Goal: Task Accomplishment & Management: Complete application form

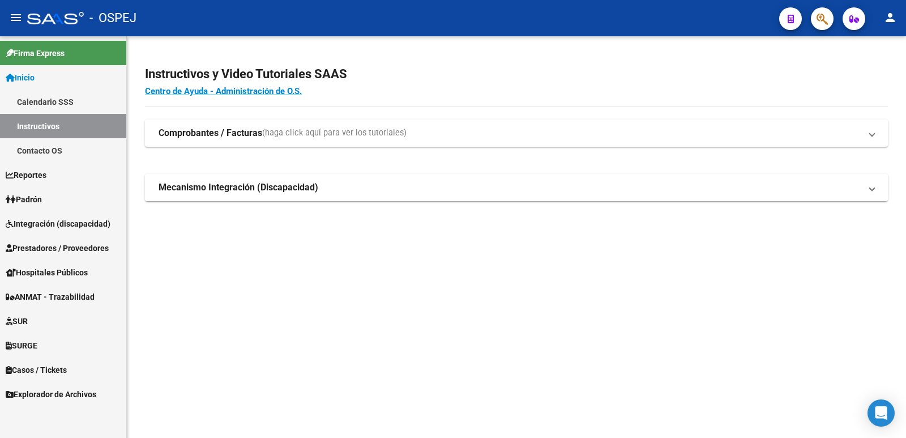
click at [108, 224] on span "Integración (discapacidad)" at bounding box center [58, 223] width 105 height 12
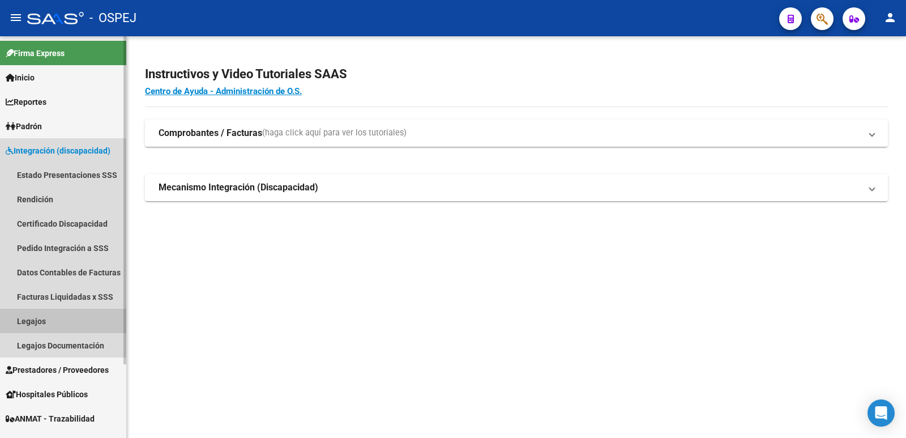
click at [32, 322] on link "Legajos" at bounding box center [63, 321] width 126 height 24
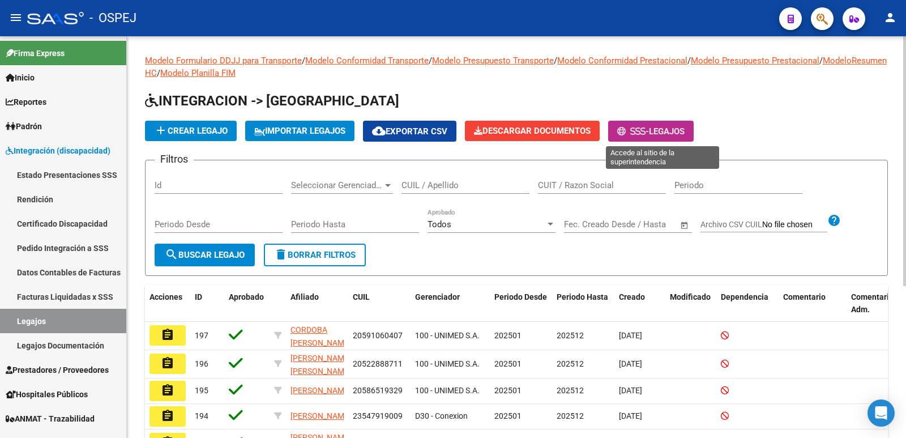
click at [682, 134] on span "Legajos" at bounding box center [667, 131] width 36 height 10
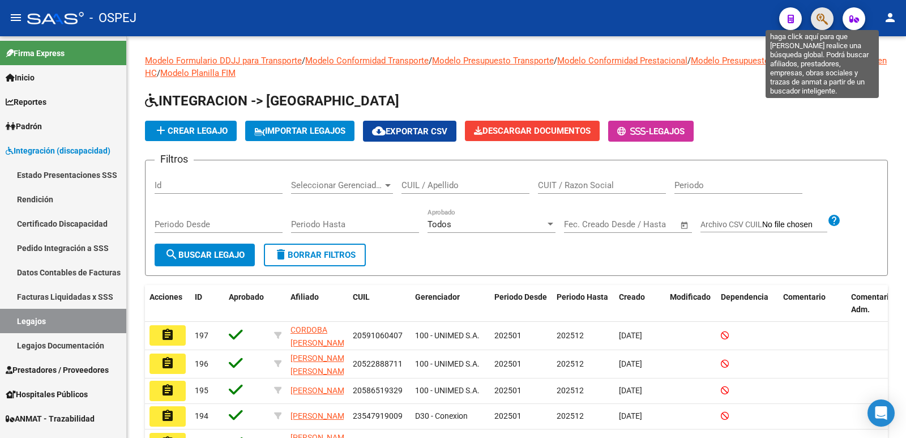
click at [820, 16] on icon "button" at bounding box center [821, 18] width 11 height 13
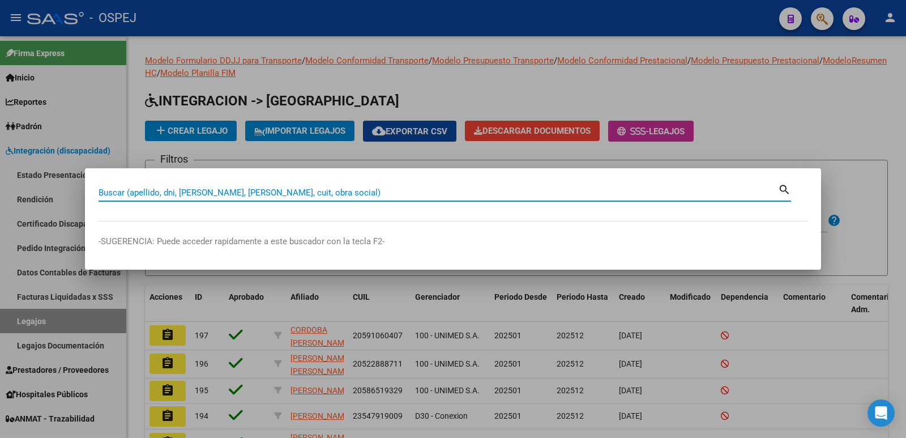
click at [239, 187] on input "Buscar (apellido, dni, [PERSON_NAME], [PERSON_NAME], cuit, obra social)" at bounding box center [437, 192] width 679 height 10
type input "522288594"
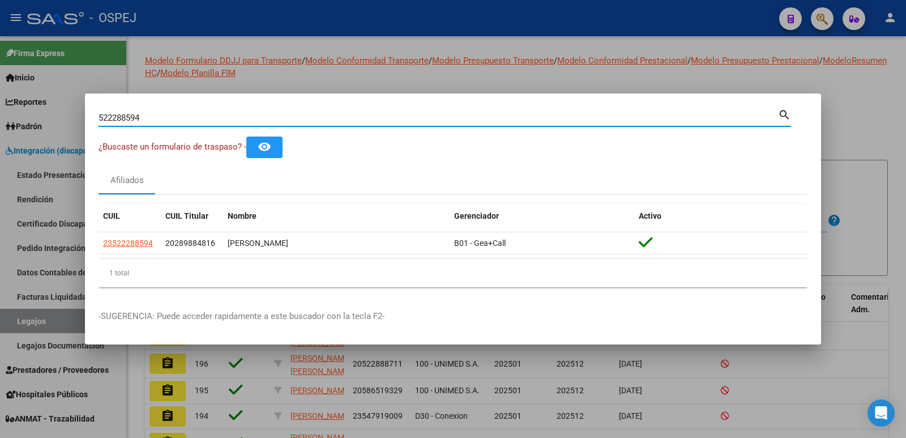
click at [410, 71] on div at bounding box center [453, 219] width 906 height 438
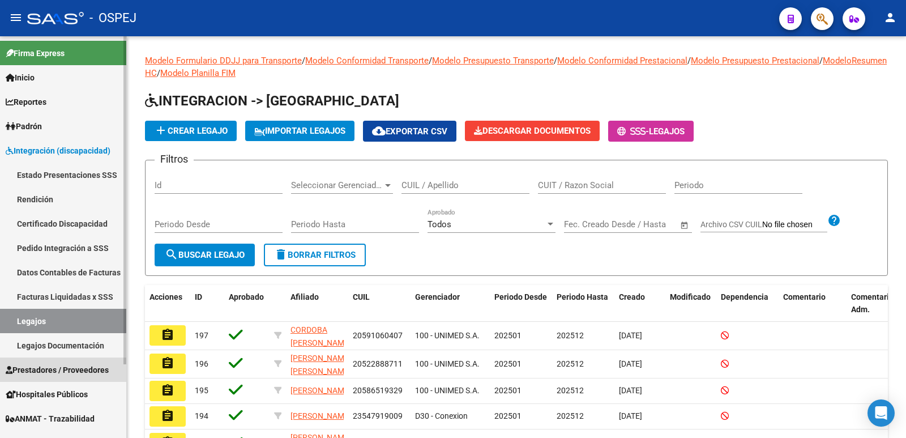
click at [35, 371] on span "Prestadores / Proveedores" at bounding box center [57, 369] width 103 height 12
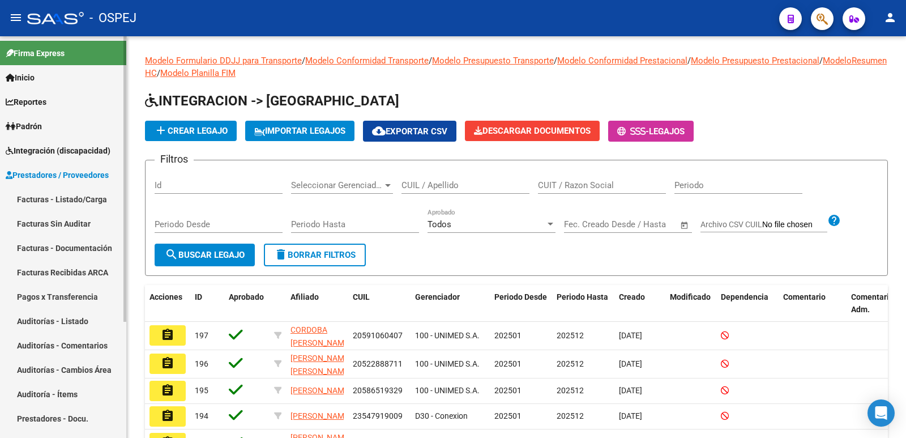
click at [67, 190] on link "Facturas - Listado/Carga" at bounding box center [63, 199] width 126 height 24
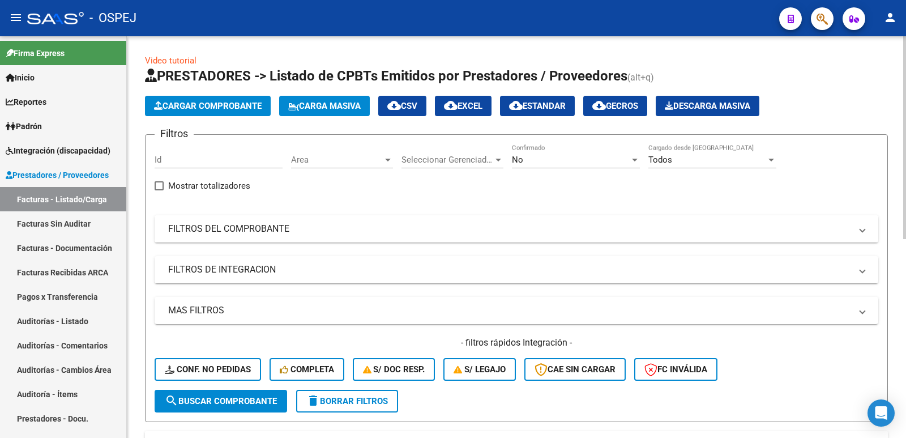
click at [373, 233] on mat-panel-title "FILTROS DEL COMPROBANTE" at bounding box center [509, 228] width 683 height 12
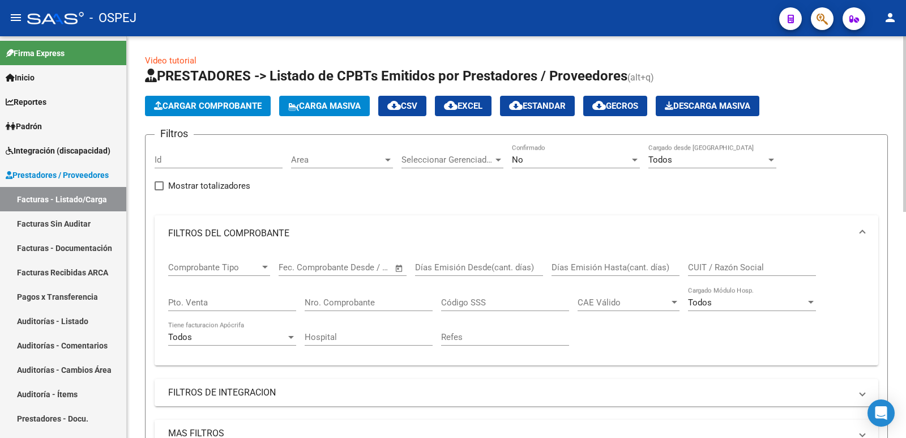
click at [375, 306] on input "Nro. Comprobante" at bounding box center [369, 302] width 128 height 10
type input "883"
click at [554, 162] on div "No" at bounding box center [571, 160] width 118 height 10
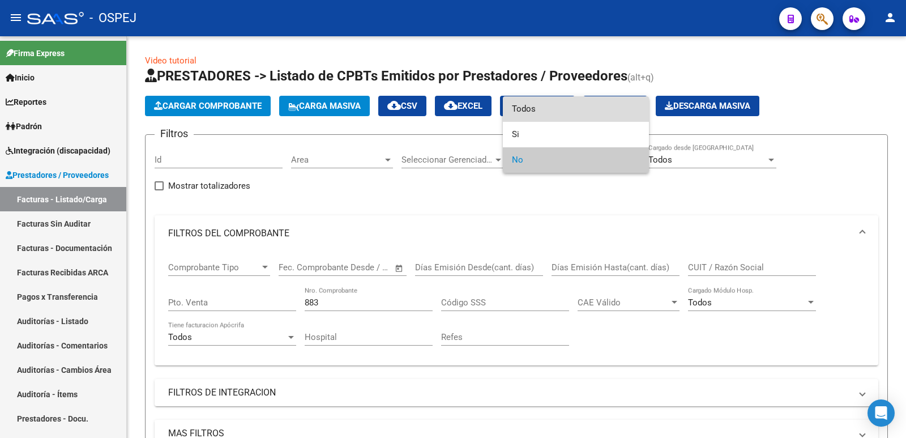
click at [558, 114] on span "Todos" at bounding box center [576, 108] width 128 height 25
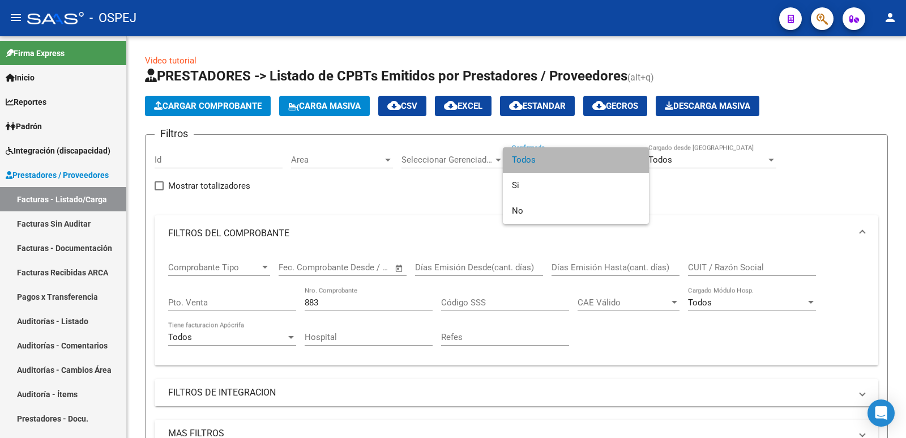
click at [532, 153] on span "Todos" at bounding box center [576, 159] width 128 height 25
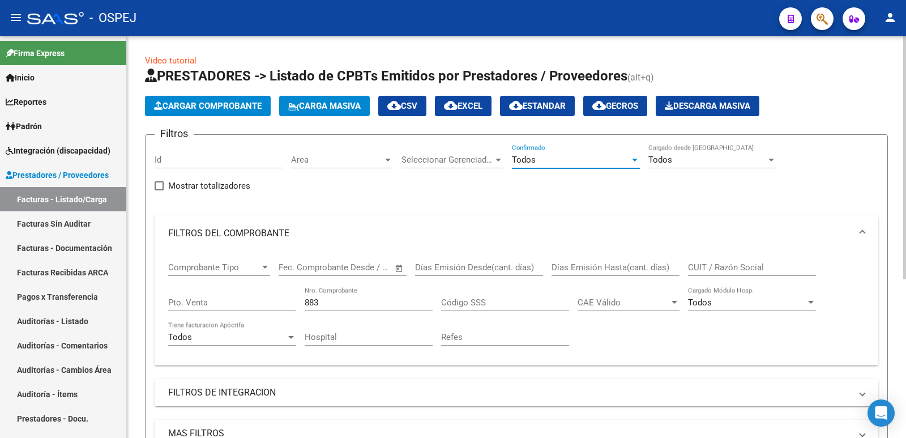
click at [366, 240] on mat-expansion-panel-header "FILTROS DEL COMPROBANTE" at bounding box center [516, 233] width 723 height 36
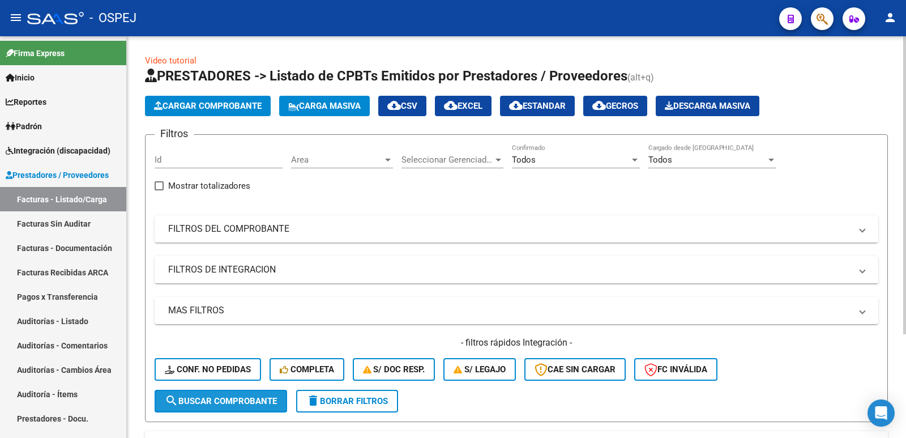
click at [213, 399] on span "search Buscar Comprobante" at bounding box center [221, 401] width 112 height 10
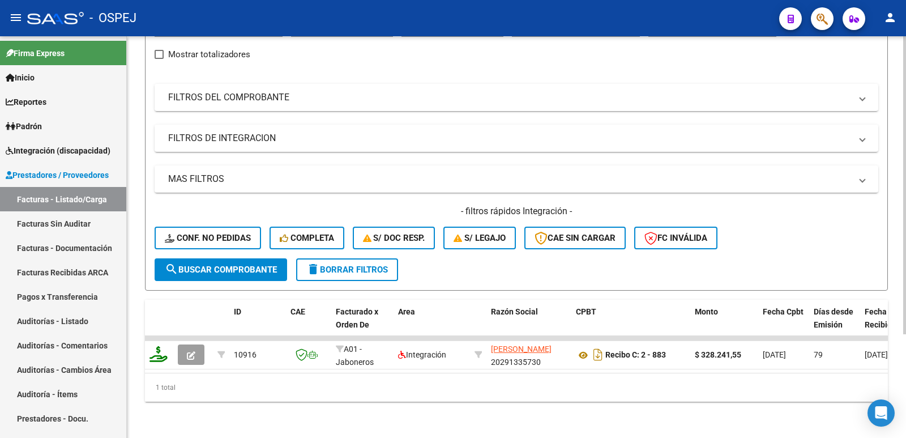
scroll to position [140, 0]
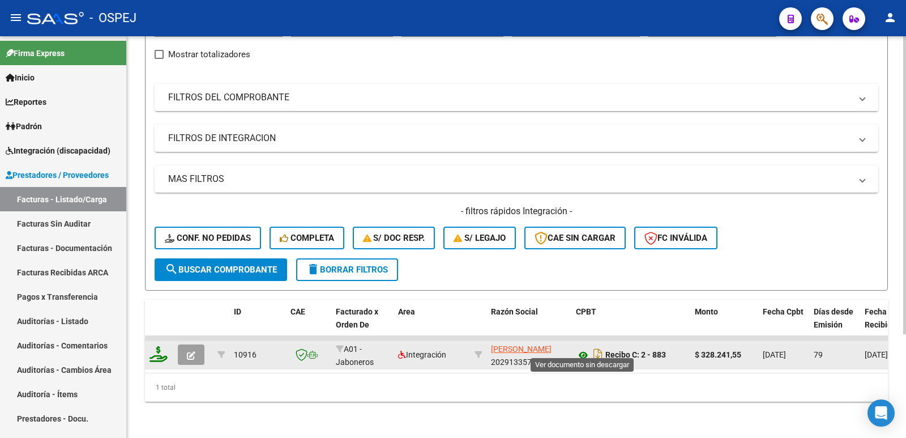
click at [582, 348] on icon at bounding box center [583, 355] width 15 height 14
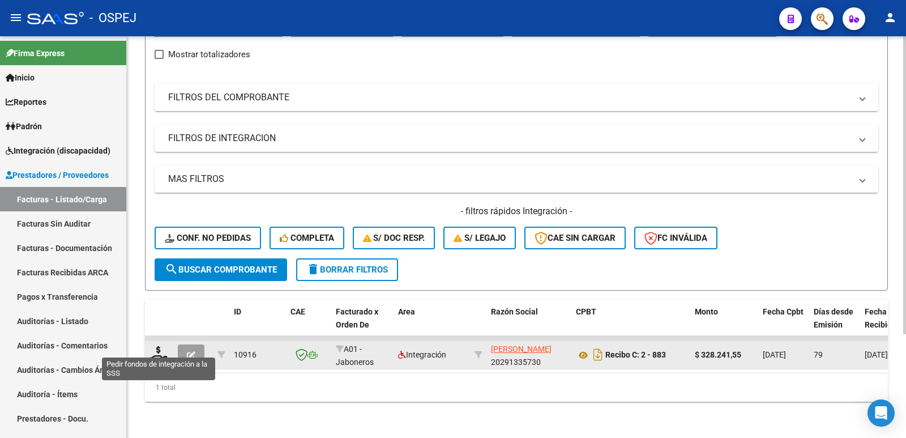
click at [153, 346] on icon at bounding box center [158, 354] width 18 height 16
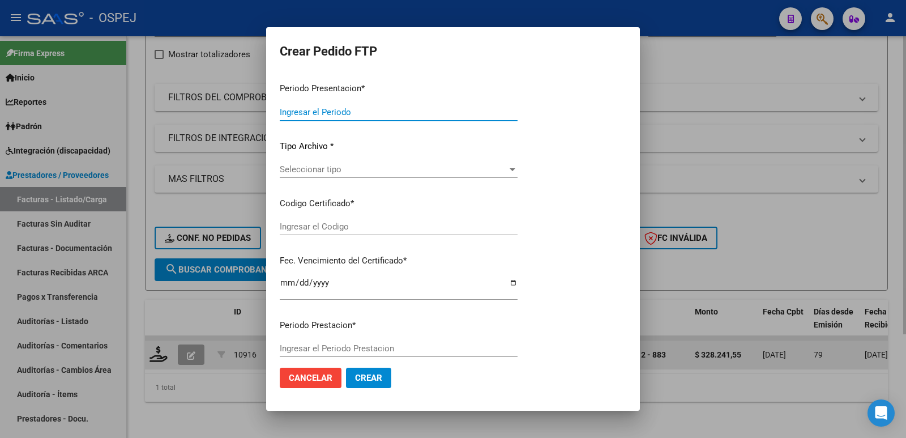
type input "202508"
type input "202506"
type input "$ 328.241,55"
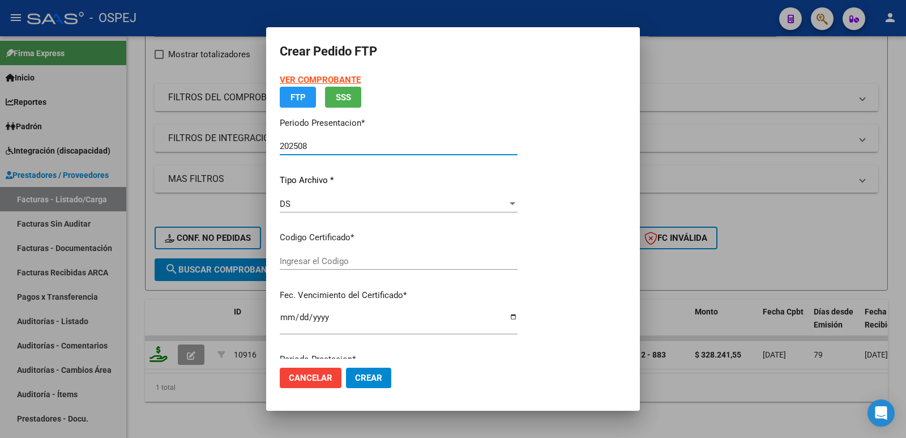
type input "arg0200039207432-2018020220280202bs"
type input "[DATE]"
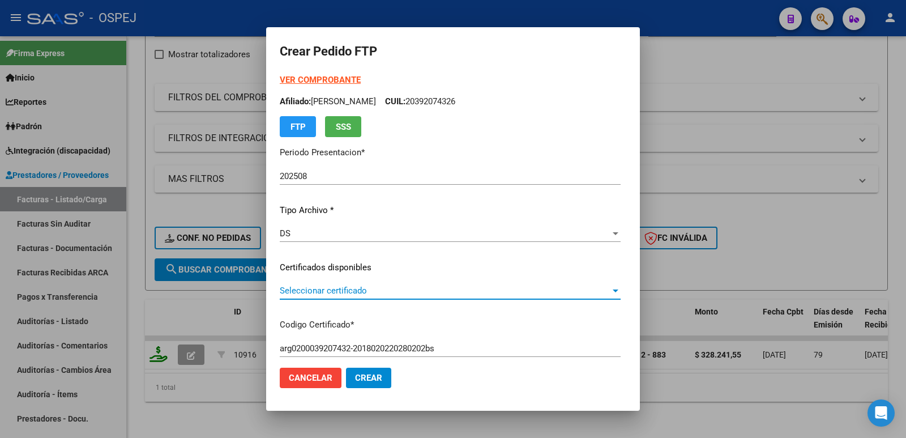
click at [310, 287] on span "Seleccionar certificado" at bounding box center [445, 290] width 331 height 10
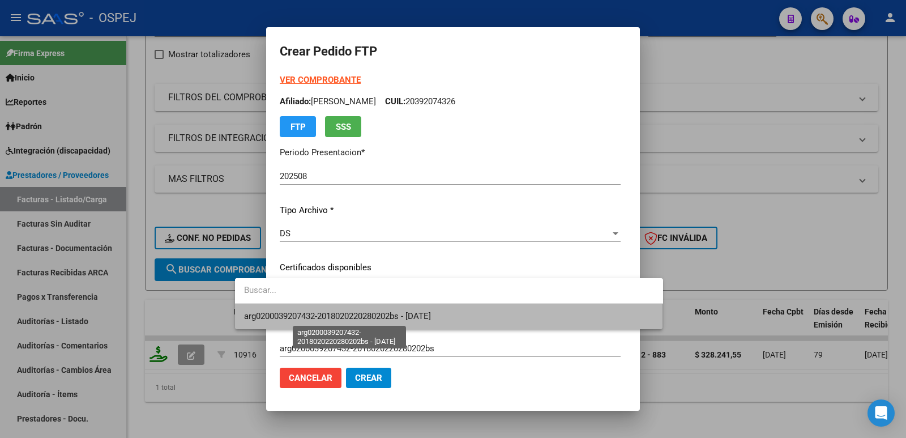
click at [314, 315] on span "arg0200039207432-2018020220280202bs - [DATE]" at bounding box center [337, 316] width 187 height 10
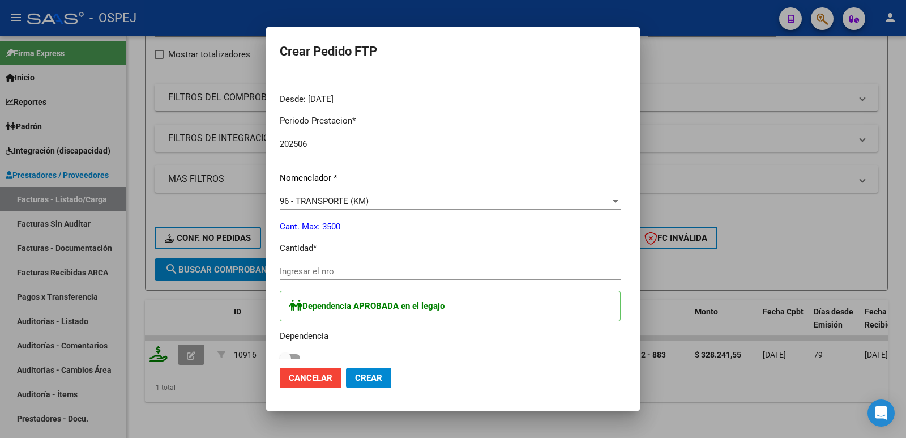
scroll to position [340, 0]
click at [306, 271] on input "Ingresar el nro" at bounding box center [450, 270] width 341 height 10
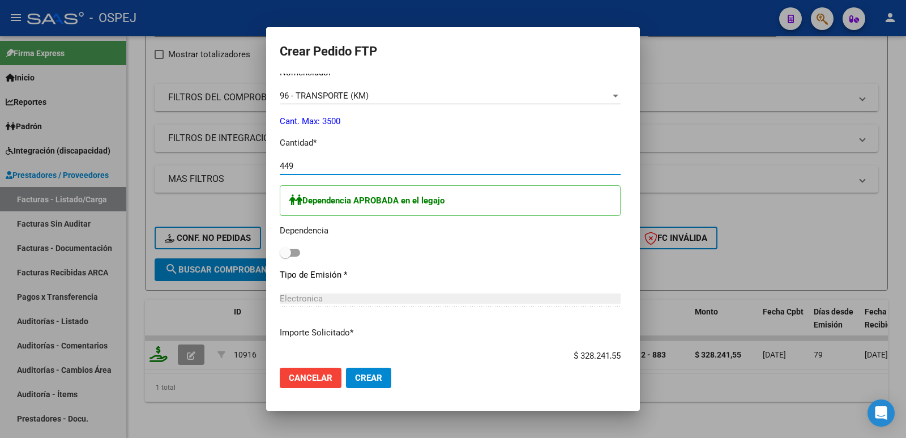
scroll to position [453, 0]
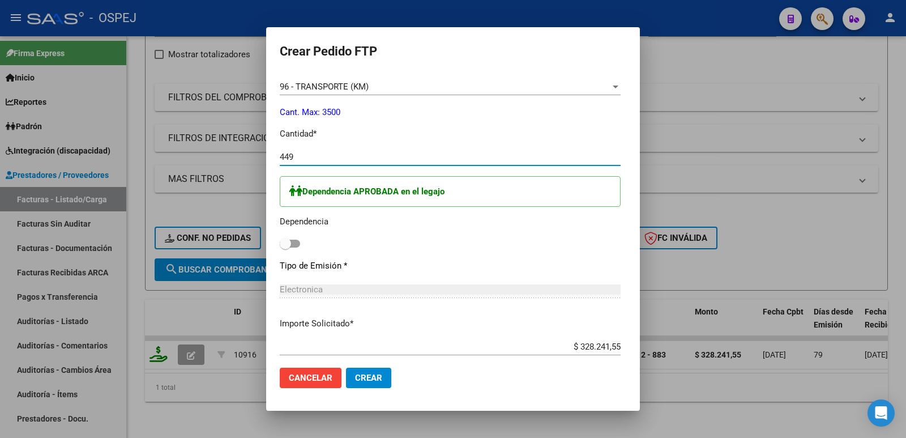
type input "449"
click at [280, 245] on span at bounding box center [290, 243] width 20 height 8
click at [285, 247] on input "checkbox" at bounding box center [285, 247] width 1 height 1
checkbox input "true"
click at [355, 378] on span "Crear" at bounding box center [368, 377] width 27 height 10
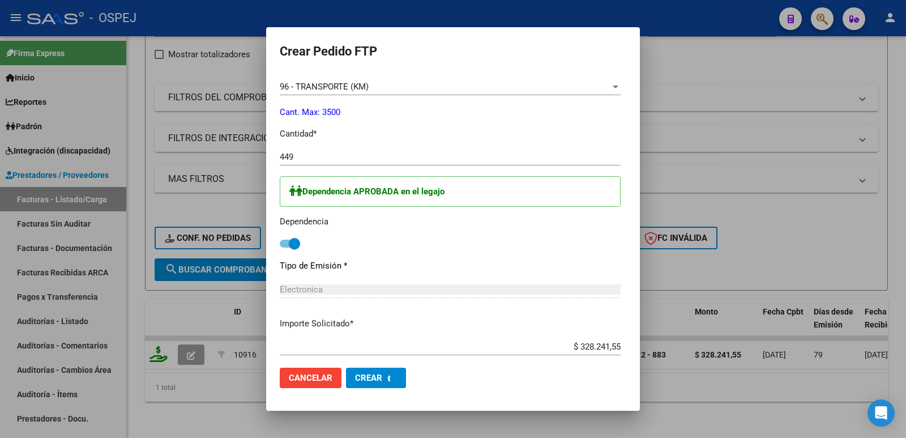
scroll to position [0, 0]
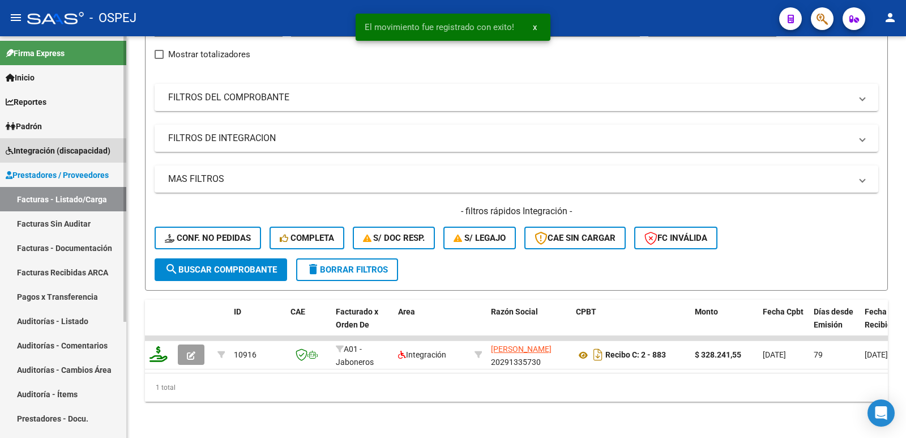
click at [61, 148] on span "Integración (discapacidad)" at bounding box center [58, 150] width 105 height 12
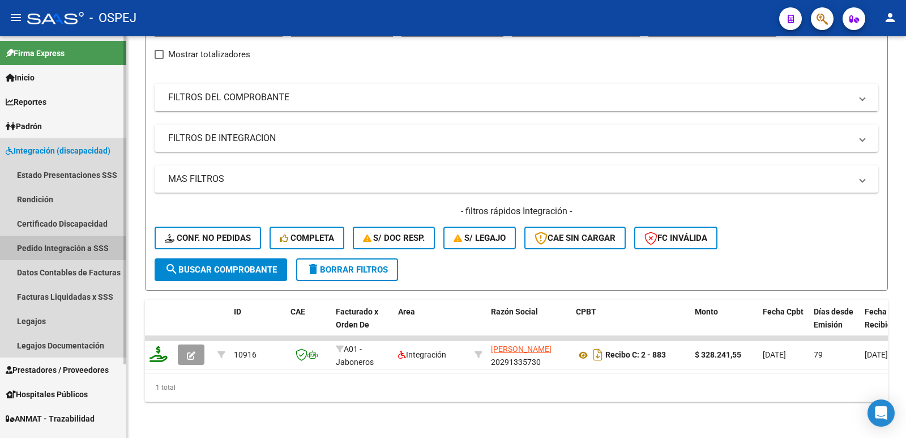
click at [63, 251] on link "Pedido Integración a SSS" at bounding box center [63, 247] width 126 height 24
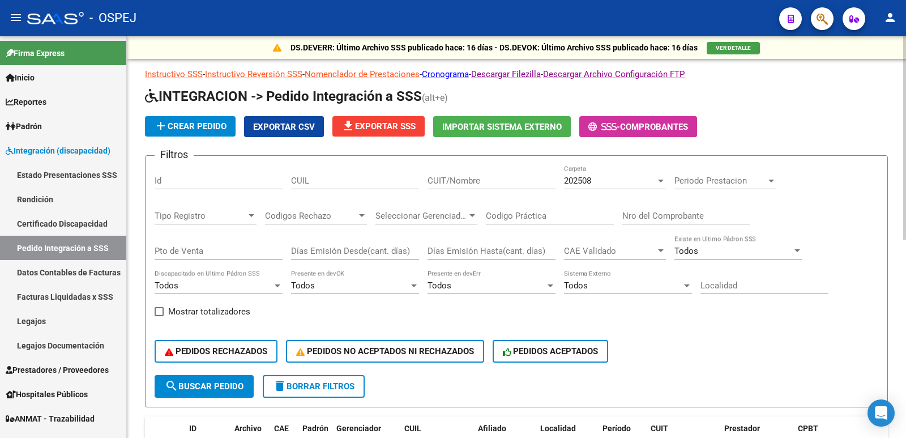
click at [637, 212] on input "Nro del Comprobante" at bounding box center [686, 216] width 128 height 10
click at [622, 181] on div "202508" at bounding box center [610, 180] width 92 height 10
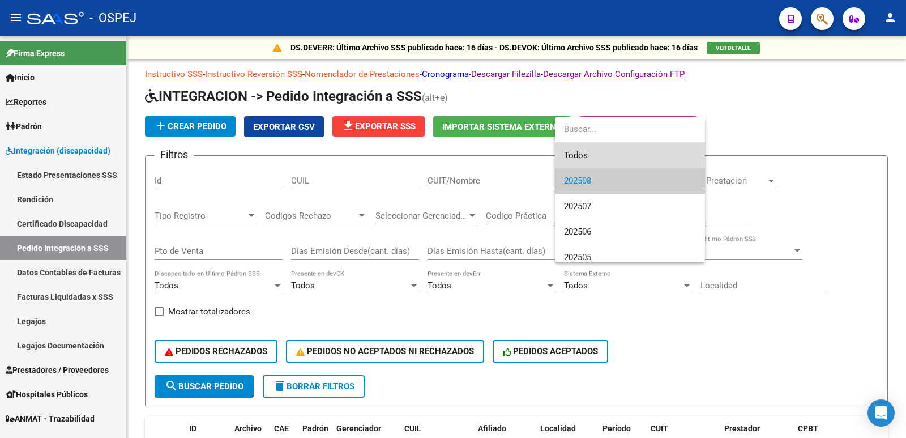
click at [602, 149] on span "Todos" at bounding box center [630, 155] width 132 height 25
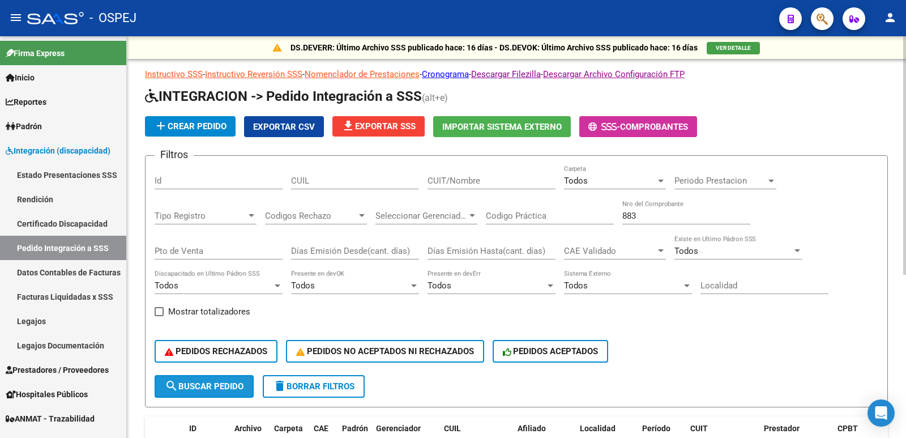
click at [195, 383] on span "search Buscar Pedido" at bounding box center [204, 386] width 79 height 10
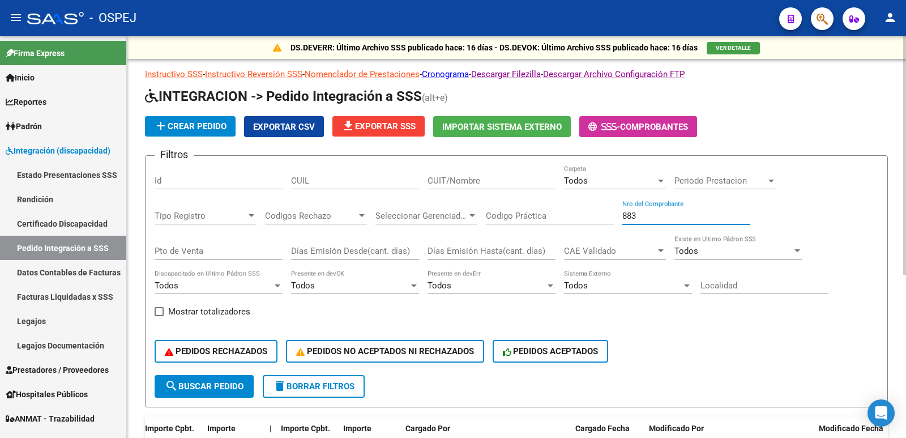
drag, startPoint x: 657, startPoint y: 214, endPoint x: 588, endPoint y: 214, distance: 69.1
click at [588, 214] on div "Filtros Id CUIL CUIT/Nombre Todos Carpeta Periodo Prestacion Periodo Prestacion…" at bounding box center [516, 270] width 723 height 210
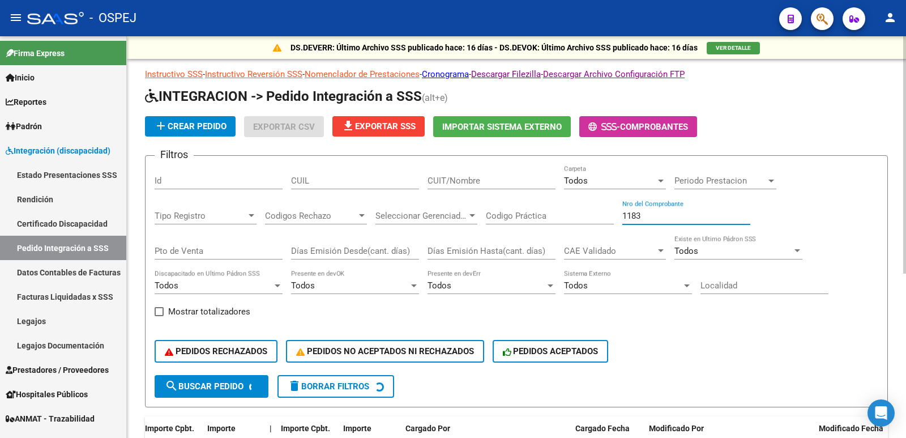
type input "1183"
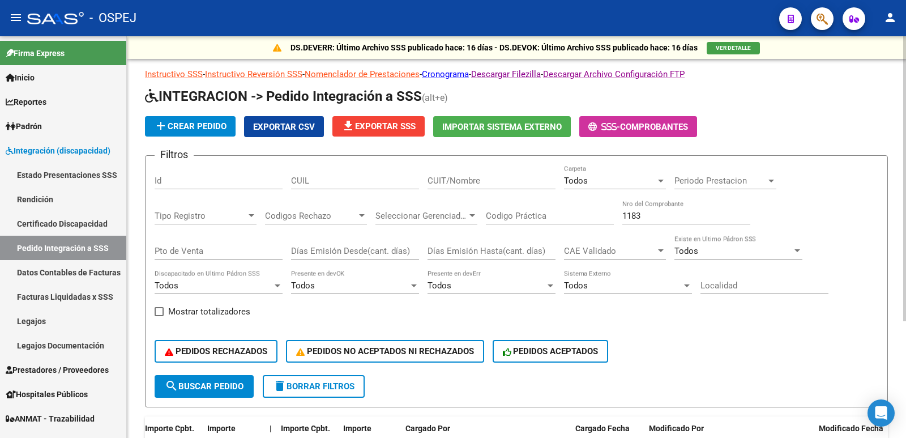
click at [522, 385] on form "Filtros Id CUIL CUIT/Nombre Todos Carpeta Periodo Prestacion Periodo Prestacion…" at bounding box center [516, 281] width 743 height 252
click at [237, 383] on span "search Buscar Pedido" at bounding box center [204, 386] width 79 height 10
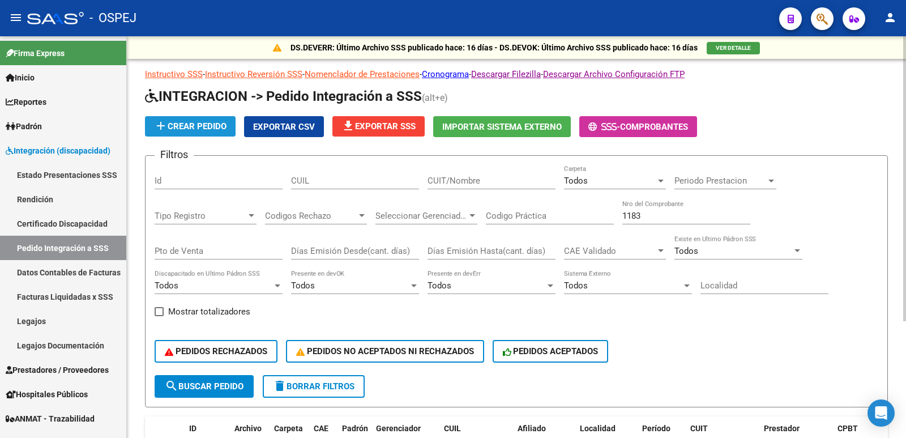
click at [181, 123] on span "add Crear Pedido" at bounding box center [190, 126] width 72 height 10
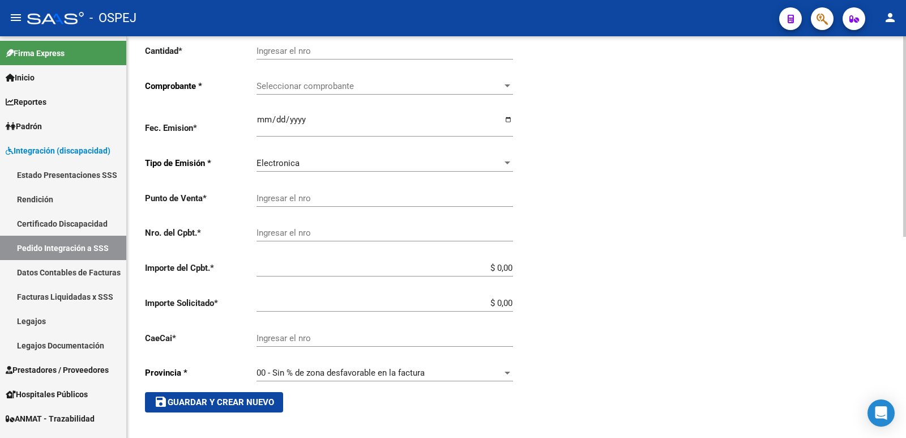
scroll to position [403, 0]
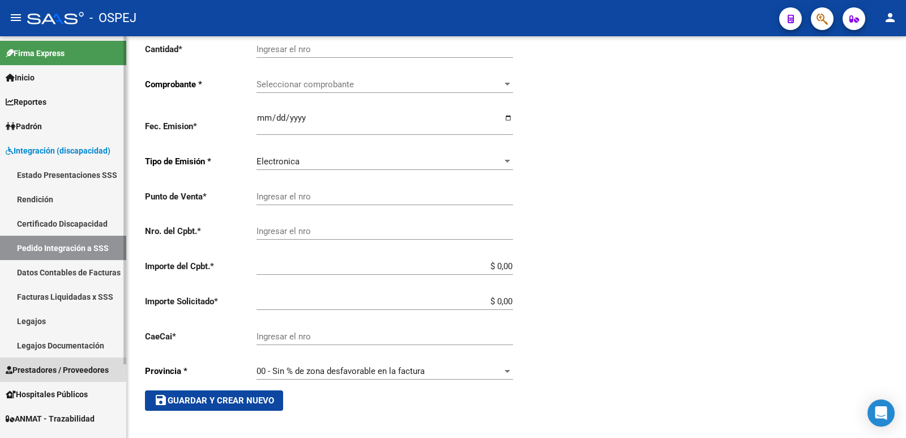
click at [74, 371] on span "Prestadores / Proveedores" at bounding box center [57, 369] width 103 height 12
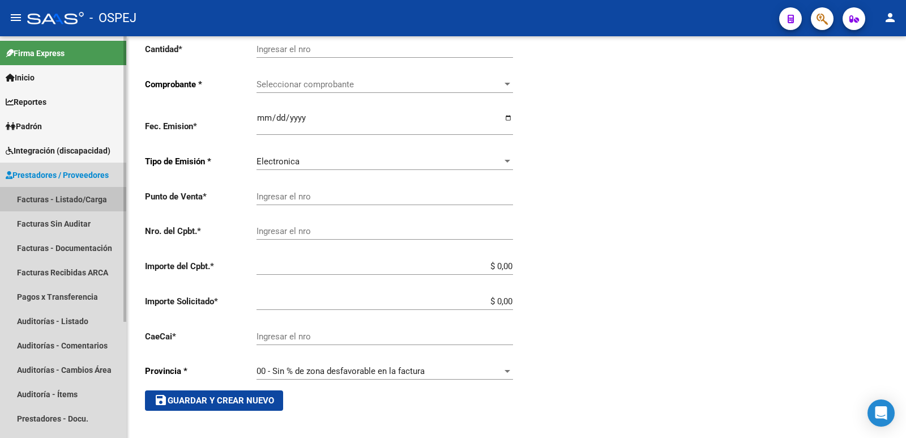
click at [87, 199] on link "Facturas - Listado/Carga" at bounding box center [63, 199] width 126 height 24
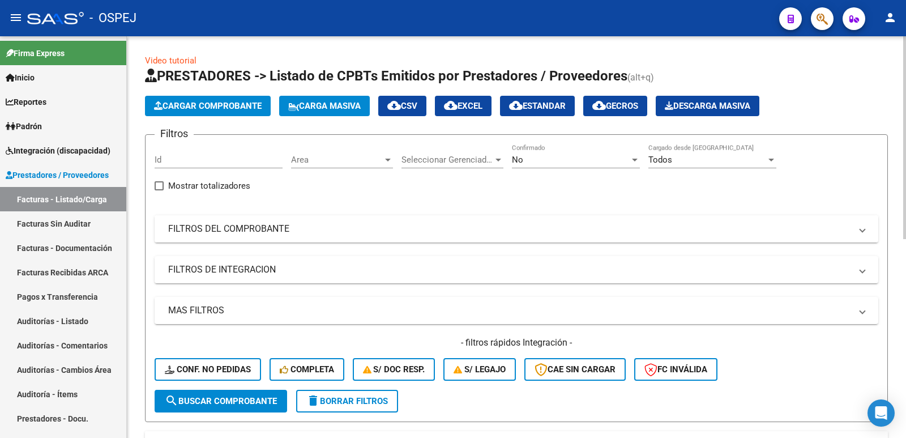
click at [242, 227] on mat-panel-title "FILTROS DEL COMPROBANTE" at bounding box center [509, 228] width 683 height 12
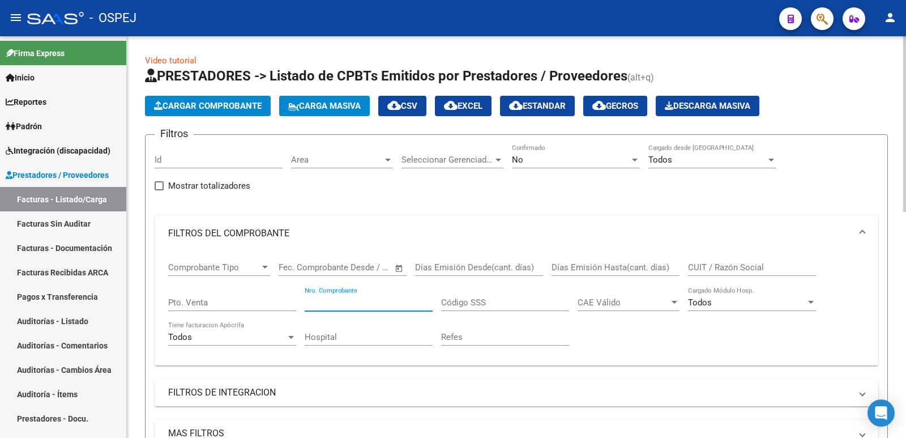
click at [326, 305] on input "Nro. Comprobante" at bounding box center [369, 302] width 128 height 10
type input "1183"
click at [582, 151] on div "No Confirmado" at bounding box center [576, 156] width 128 height 24
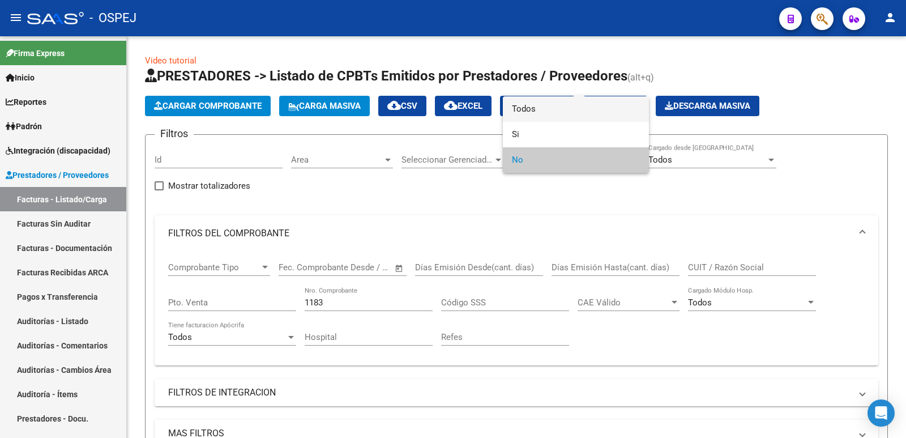
click at [580, 109] on span "Todos" at bounding box center [576, 108] width 128 height 25
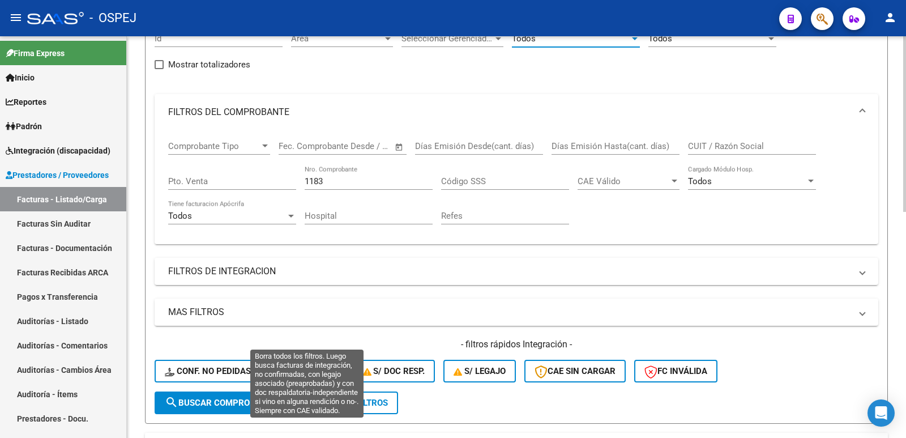
scroll to position [170, 0]
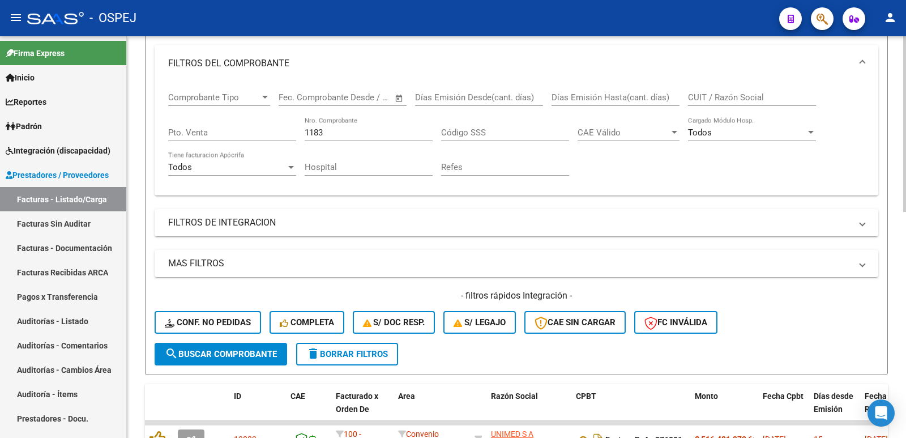
click at [256, 349] on span "search Buscar Comprobante" at bounding box center [221, 354] width 112 height 10
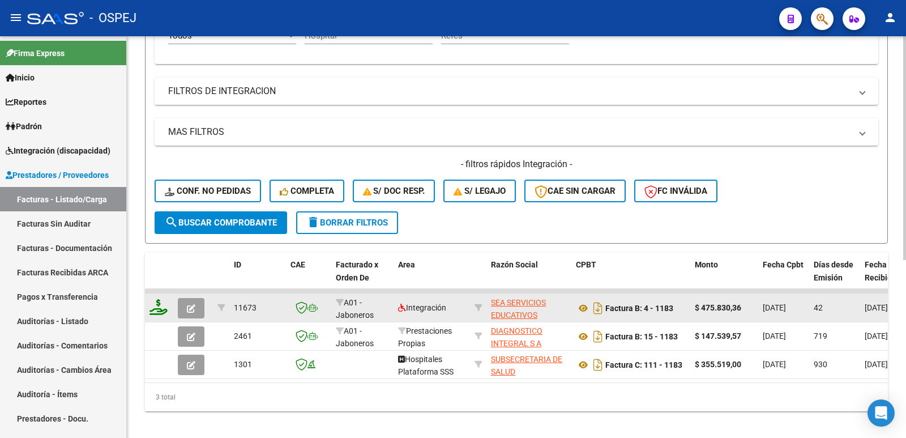
scroll to position [319, 0]
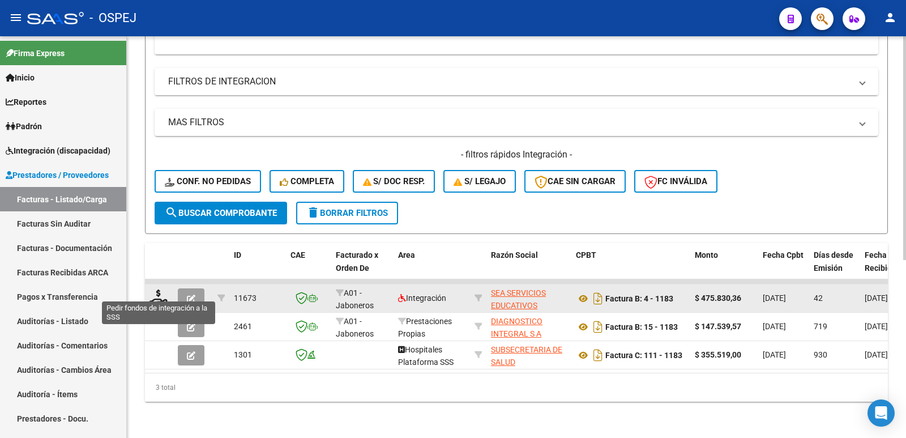
click at [161, 295] on icon at bounding box center [158, 297] width 18 height 16
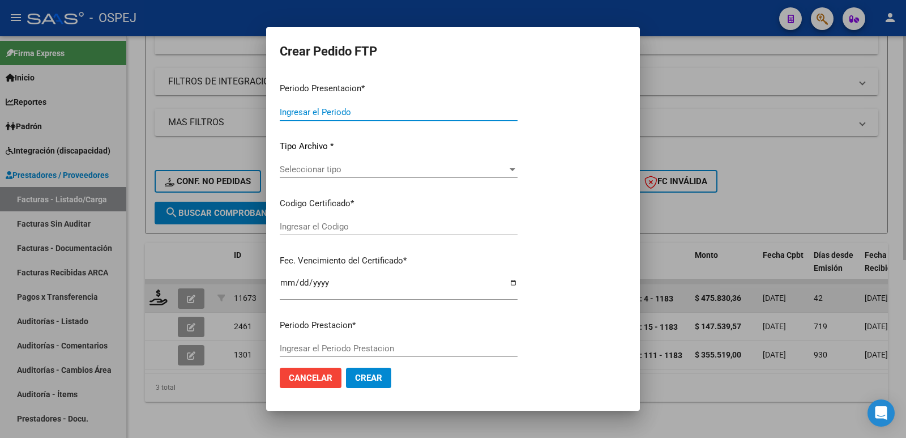
type input "202508"
type input "202507"
type input "$ 475.830,36"
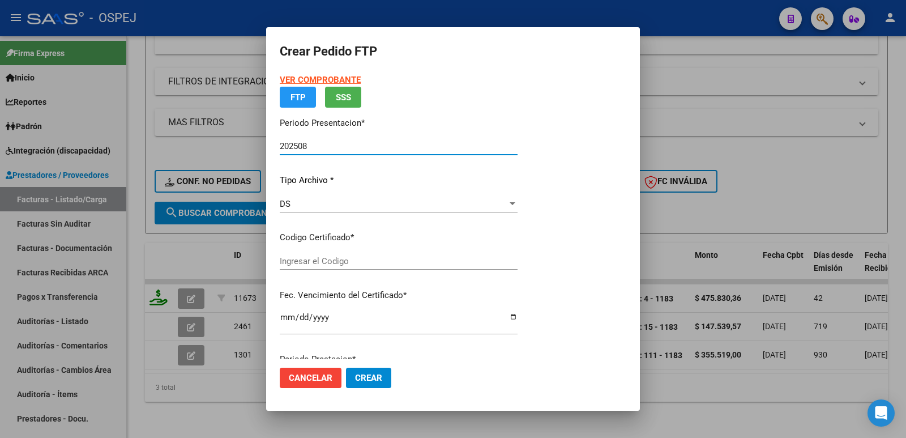
type input "arg02000577454602022112920251128-bsAs"
type input "[DATE]"
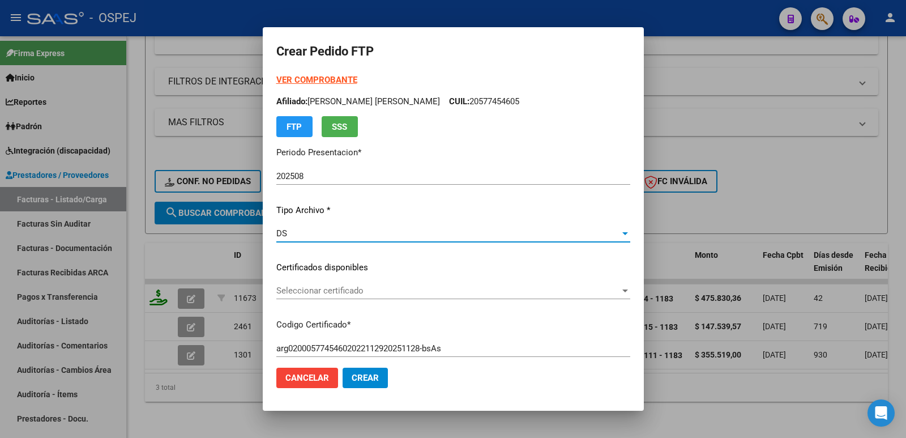
click at [342, 232] on div "DS" at bounding box center [448, 233] width 344 height 10
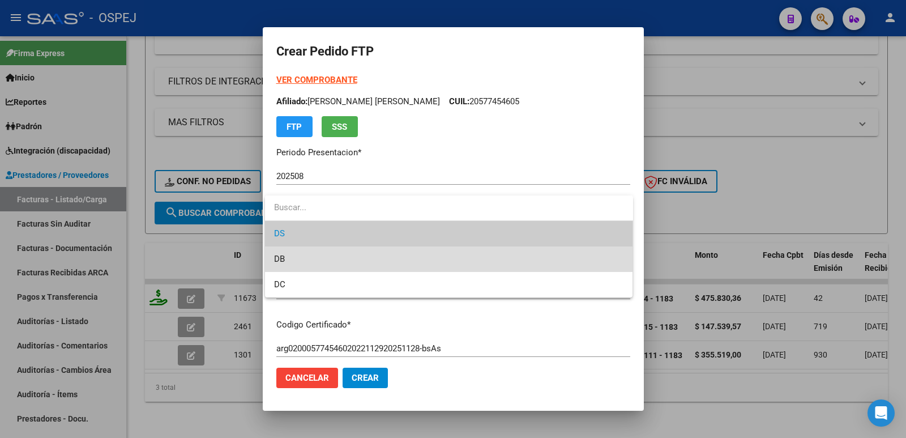
click at [341, 262] on span "DB" at bounding box center [449, 258] width 350 height 25
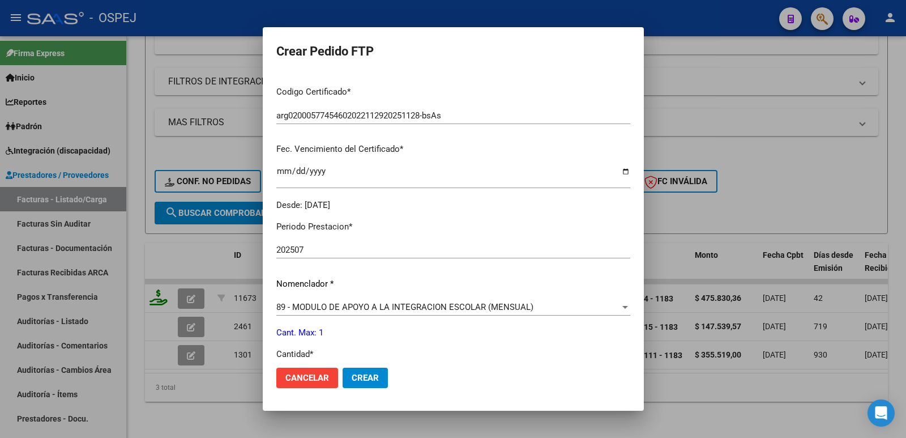
scroll to position [283, 0]
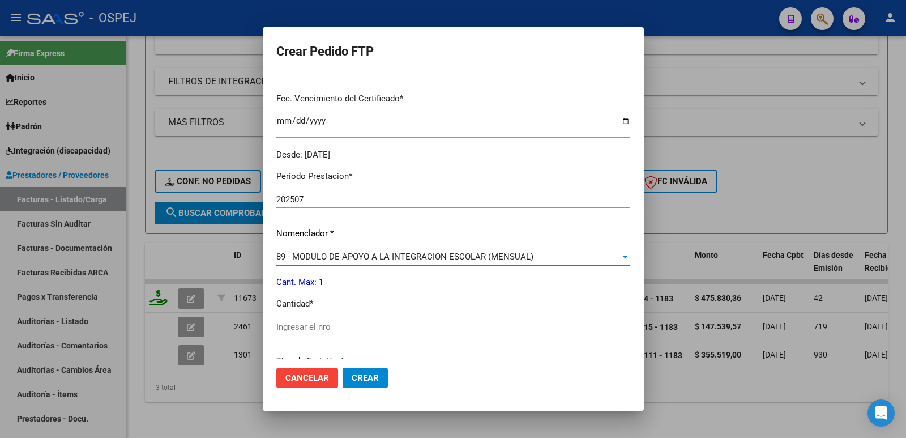
click at [612, 257] on div "89 - MODULO DE APOYO A LA INTEGRACION ESCOLAR (MENSUAL)" at bounding box center [448, 256] width 344 height 10
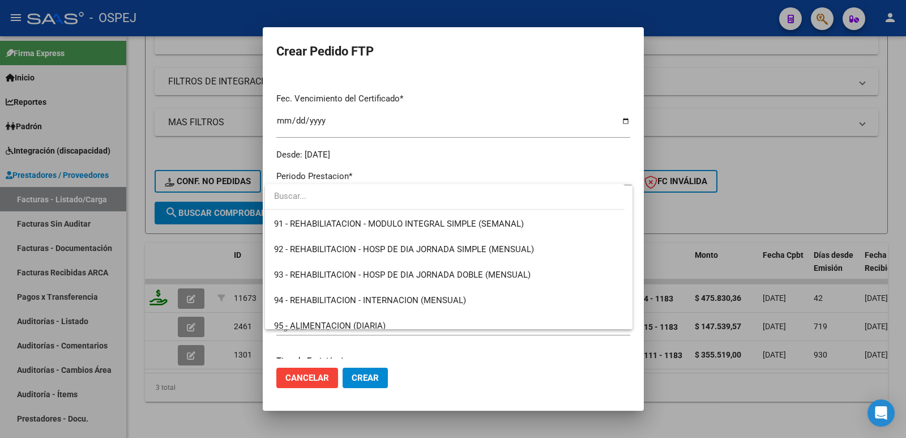
scroll to position [2264, 0]
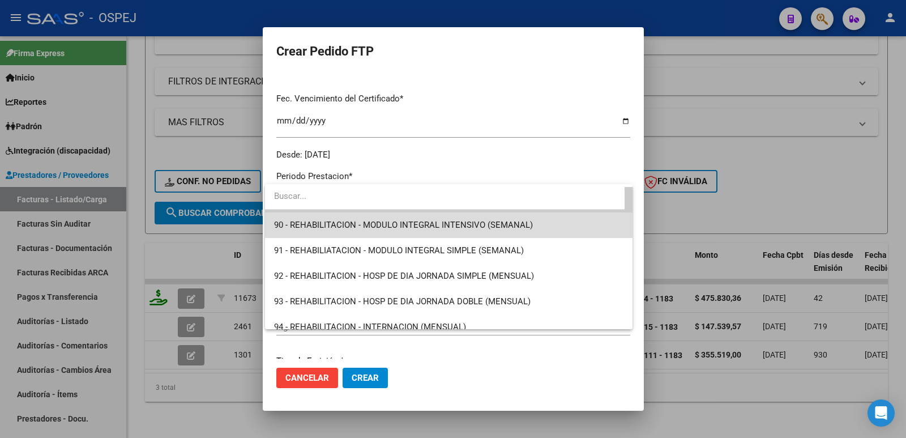
click at [546, 229] on span "90 - REHABILITACION - MODULO INTEGRAL INTENSIVO (SEMANAL)" at bounding box center [449, 224] width 350 height 25
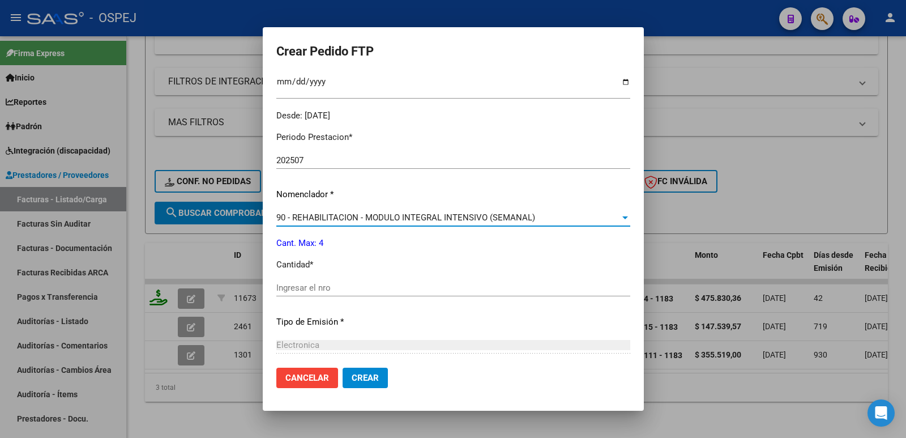
scroll to position [340, 0]
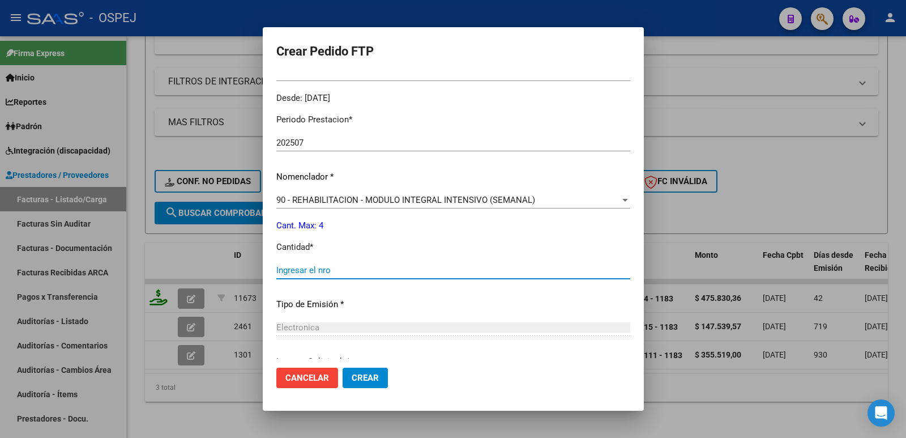
click at [376, 265] on input "Ingresar el nro" at bounding box center [453, 270] width 354 height 10
type input "4"
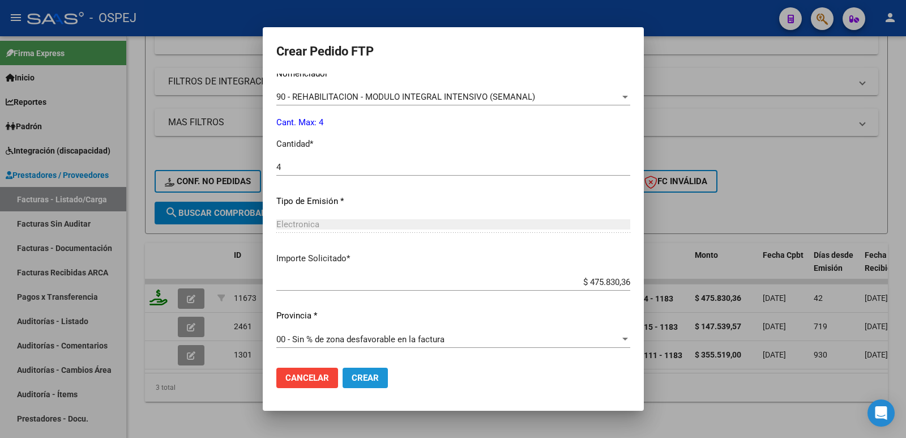
click at [370, 376] on span "Crear" at bounding box center [365, 377] width 27 height 10
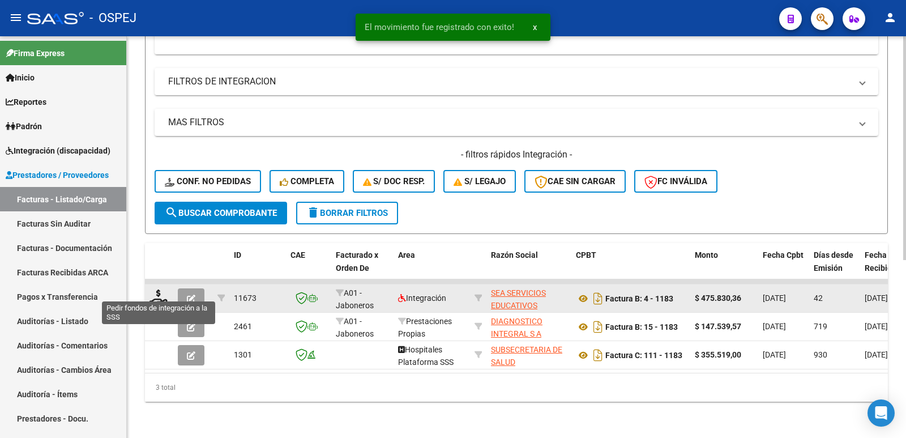
click at [160, 289] on icon at bounding box center [158, 297] width 18 height 16
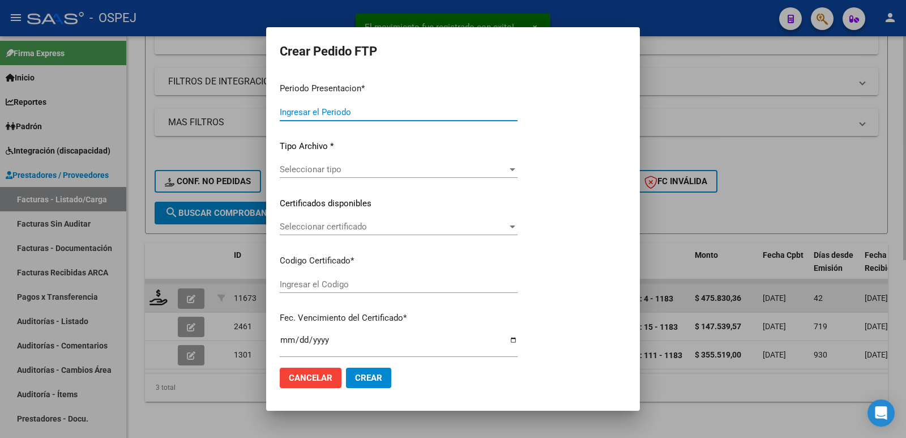
type input "202508"
type input "202507"
type input "$ 475.830,36"
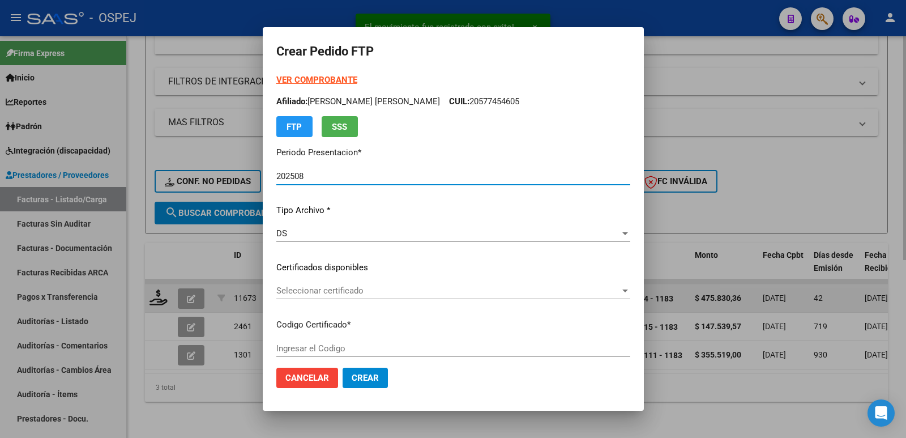
type input "arg02000577454602022112920251128-bsAs"
type input "[DATE]"
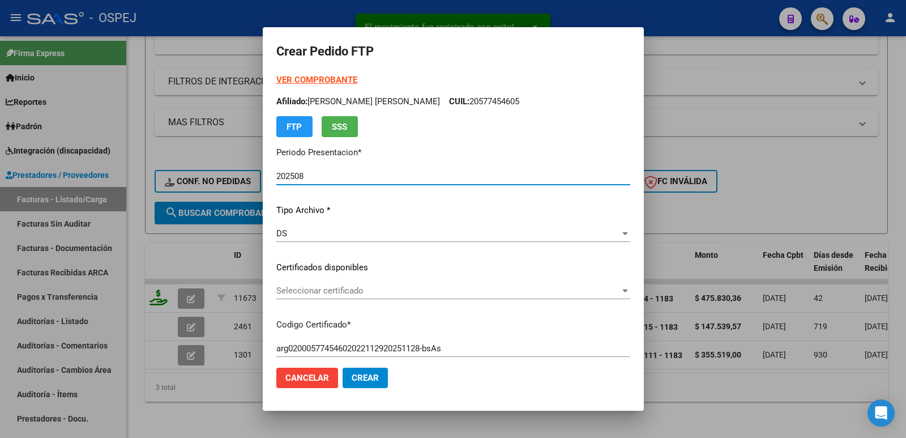
click at [288, 235] on div "DS" at bounding box center [448, 233] width 344 height 10
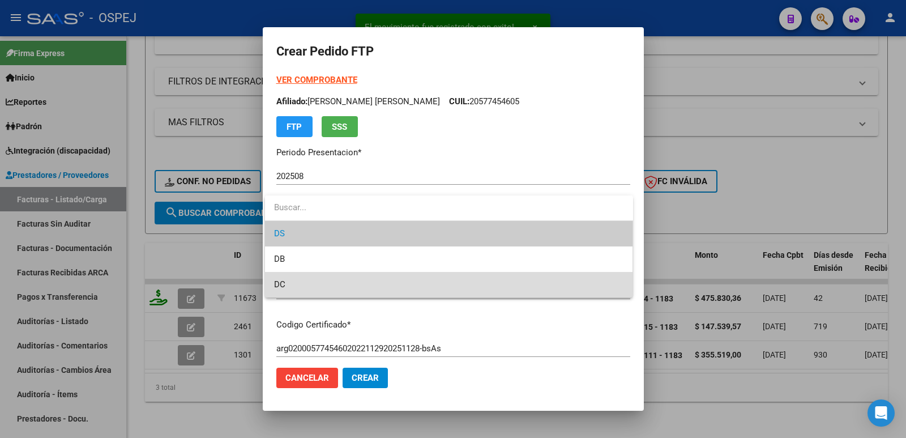
click at [299, 289] on span "DC" at bounding box center [449, 284] width 350 height 25
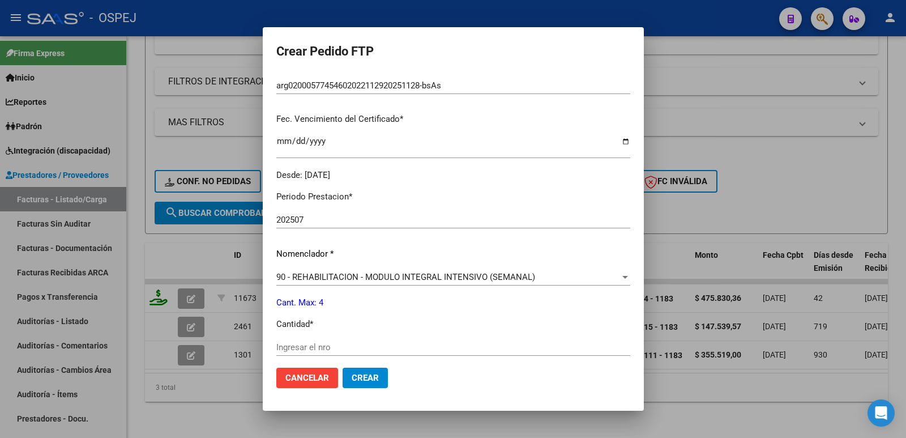
scroll to position [283, 0]
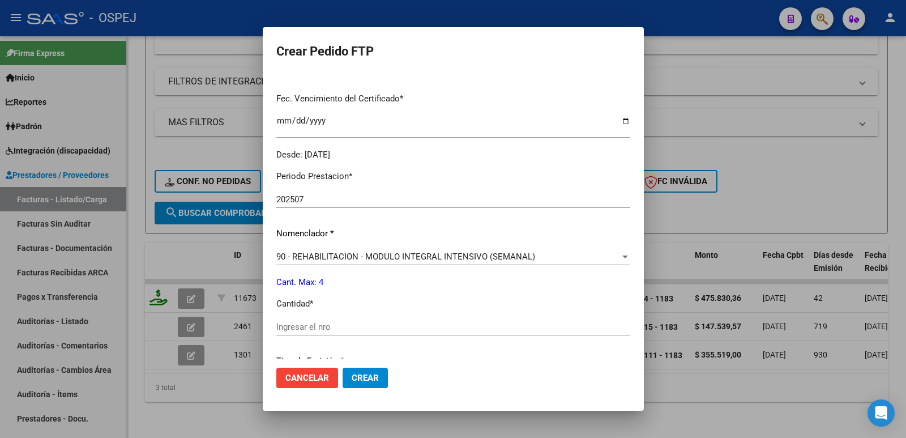
click at [352, 335] on div "Ingresar el nro" at bounding box center [453, 326] width 354 height 17
type input "4"
click at [358, 374] on span "Crear" at bounding box center [365, 377] width 27 height 10
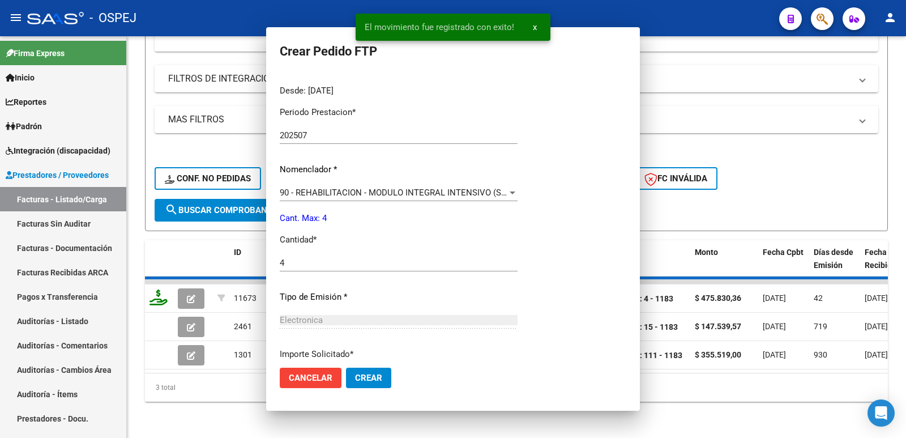
scroll to position [0, 0]
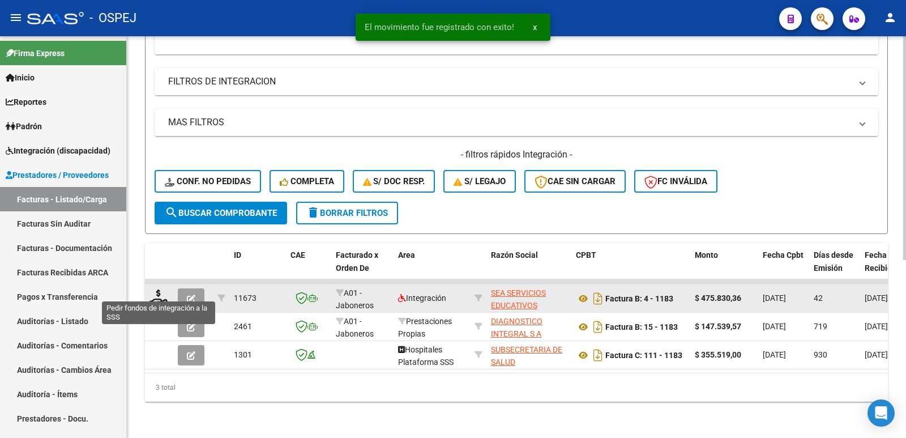
click at [157, 289] on icon at bounding box center [158, 297] width 18 height 16
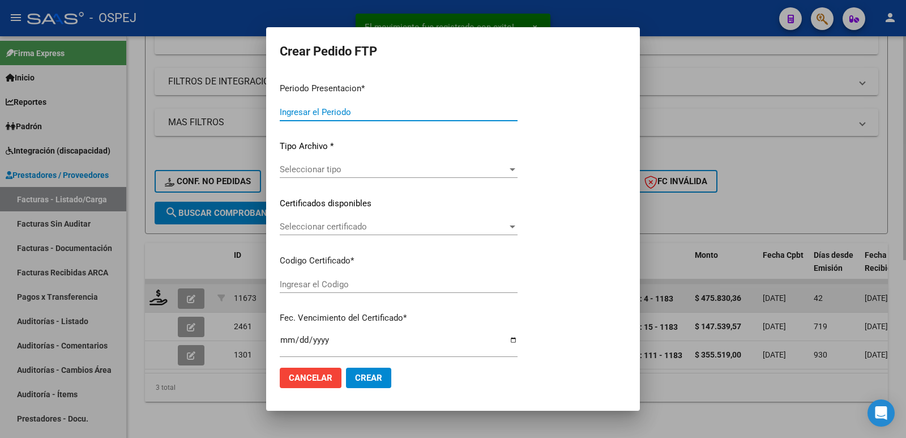
type input "202508"
type input "202507"
type input "$ 475.830,36"
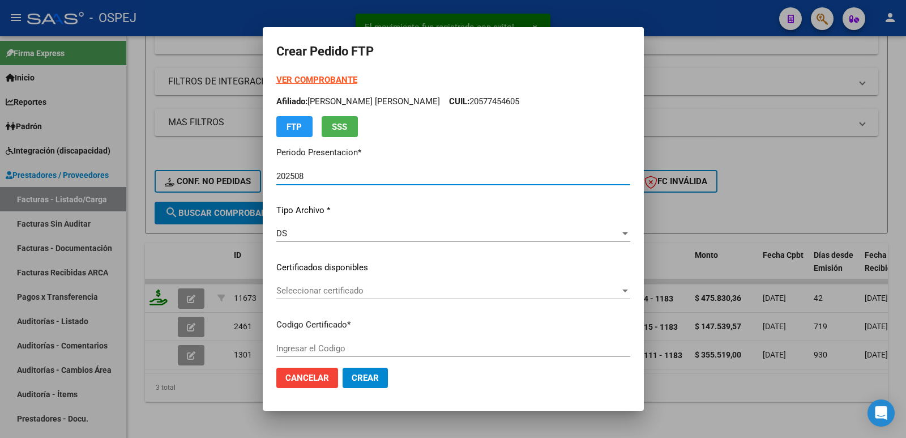
type input "arg02000577454602022112920251128-bsAs"
type input "[DATE]"
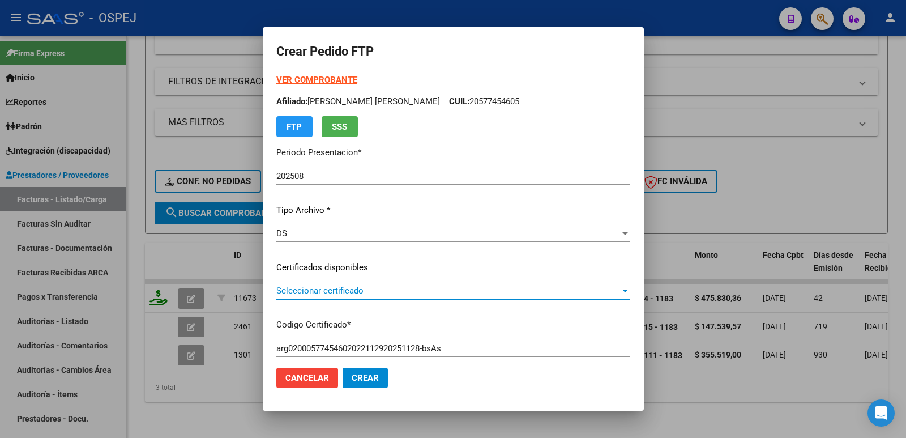
click at [367, 286] on span "Seleccionar certificado" at bounding box center [448, 290] width 344 height 10
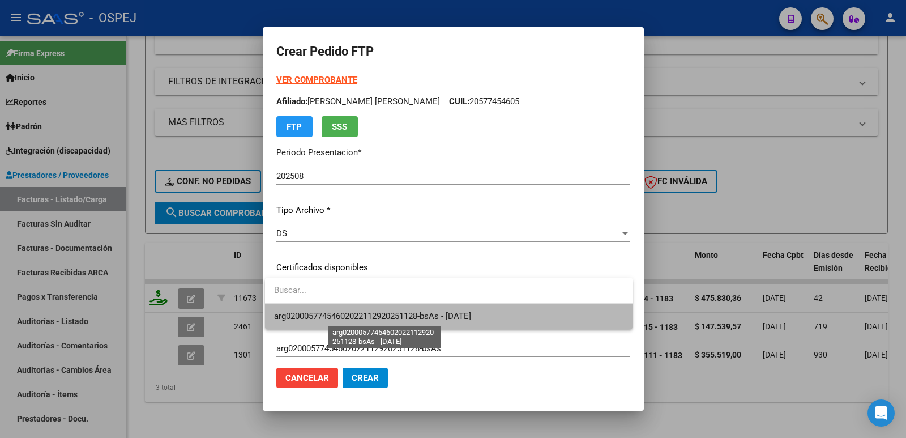
click at [378, 318] on span "arg02000577454602022112920251128-bsAs - [DATE]" at bounding box center [372, 316] width 197 height 10
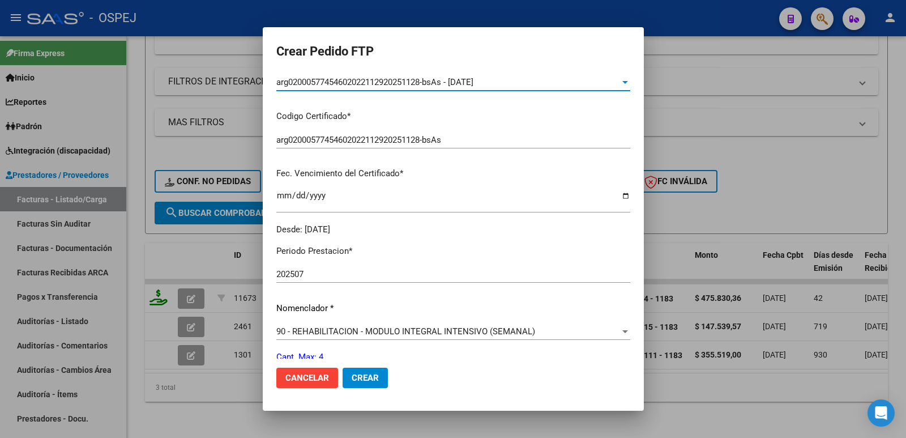
scroll to position [226, 0]
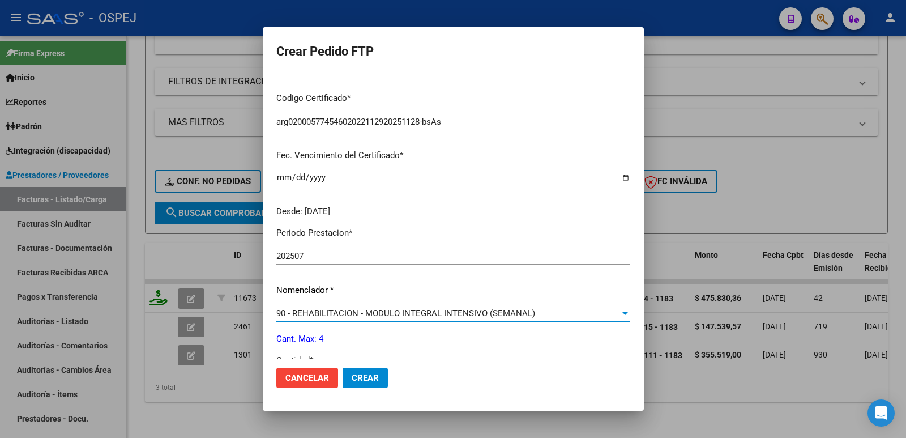
click at [374, 311] on span "90 - REHABILITACION - MODULO INTEGRAL INTENSIVO (SEMANAL)" at bounding box center [405, 313] width 259 height 10
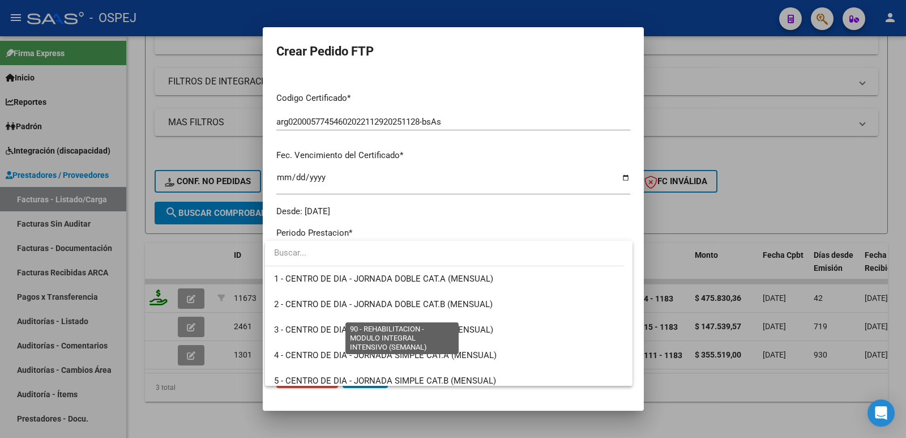
scroll to position [2233, 0]
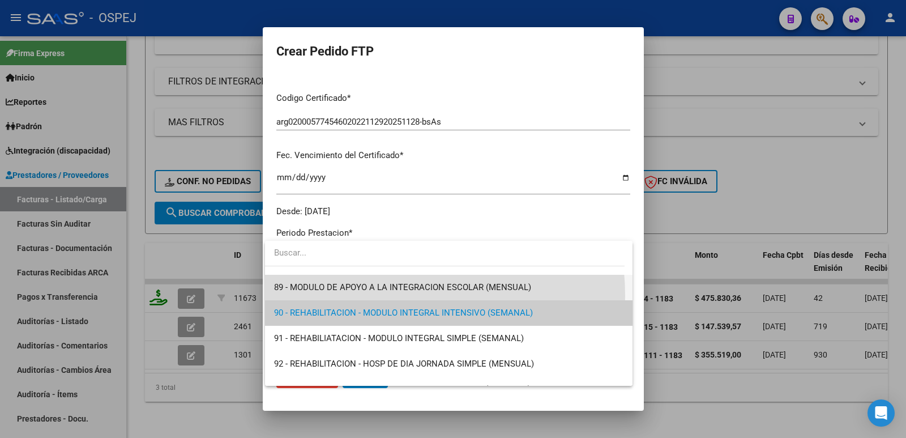
click at [374, 295] on span "89 - MODULO DE APOYO A LA INTEGRACION ESCOLAR (MENSUAL)" at bounding box center [449, 287] width 350 height 25
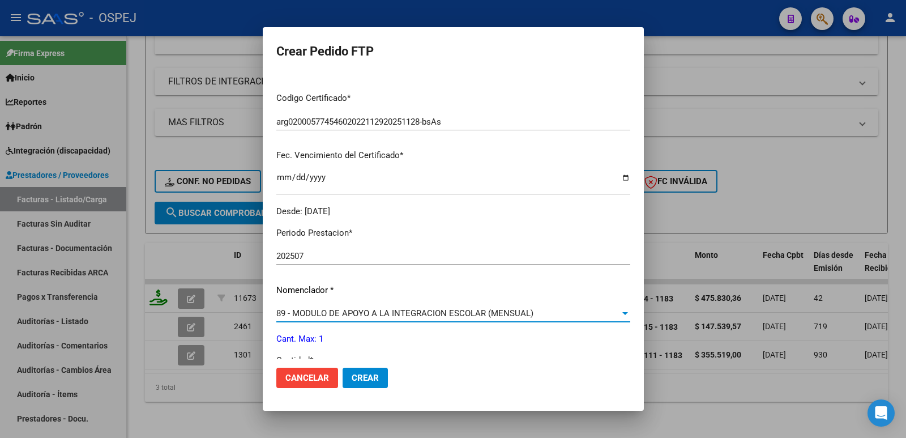
scroll to position [283, 0]
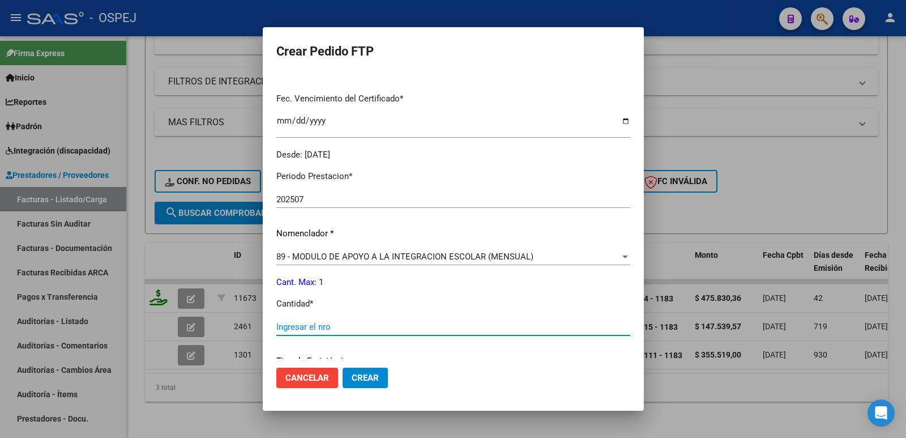
click at [363, 325] on input "Ingresar el nro" at bounding box center [453, 327] width 354 height 10
type input "1"
click at [367, 378] on span "Crear" at bounding box center [365, 377] width 27 height 10
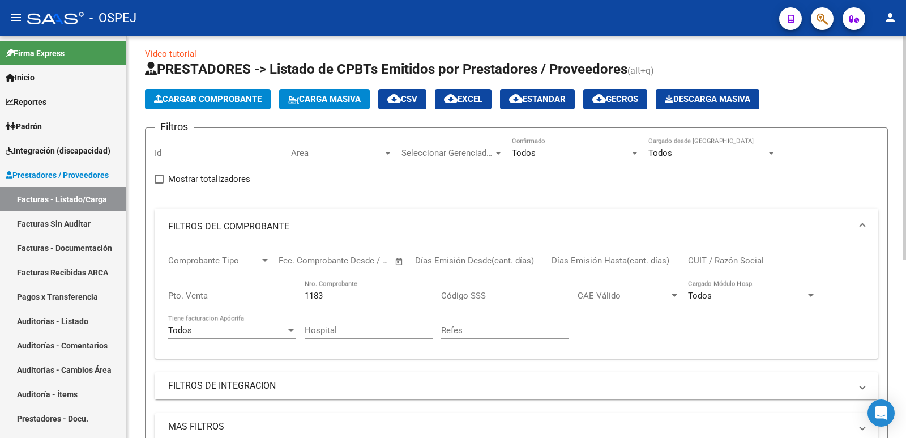
scroll to position [0, 0]
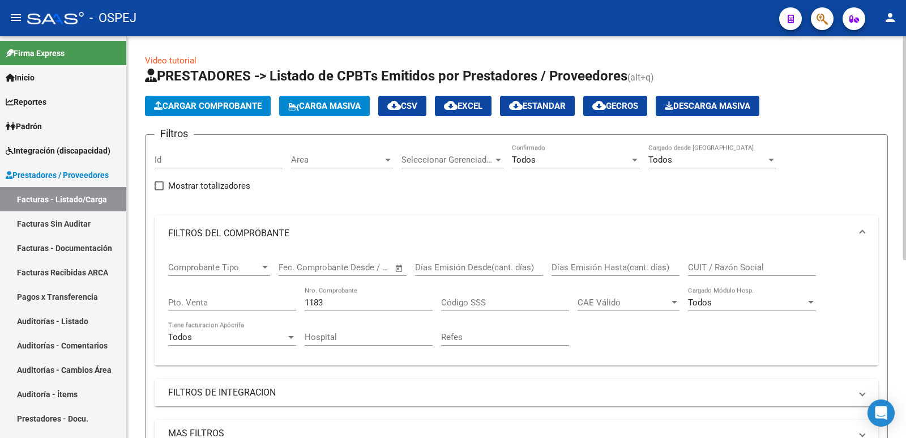
click at [212, 109] on span "Cargar Comprobante" at bounding box center [208, 106] width 108 height 10
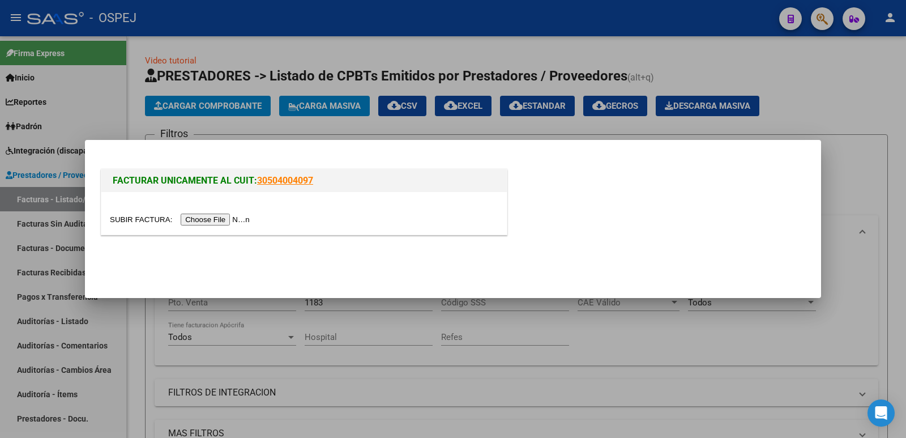
click at [685, 319] on div at bounding box center [453, 219] width 906 height 438
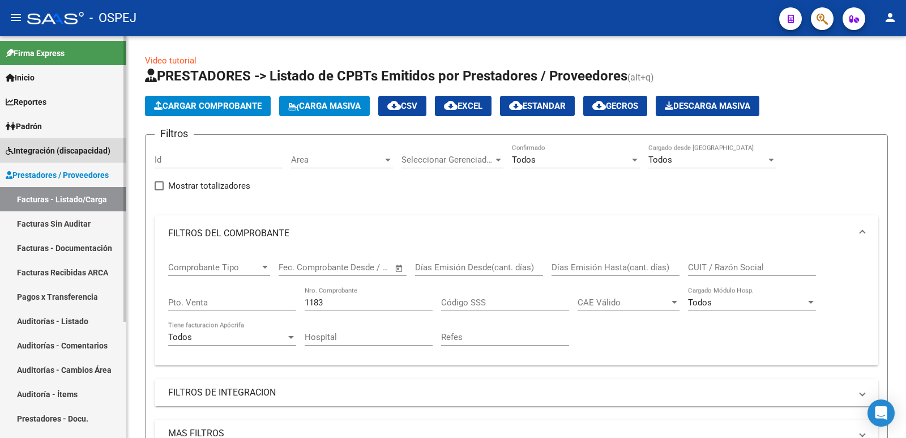
click at [79, 145] on span "Integración (discapacidad)" at bounding box center [58, 150] width 105 height 12
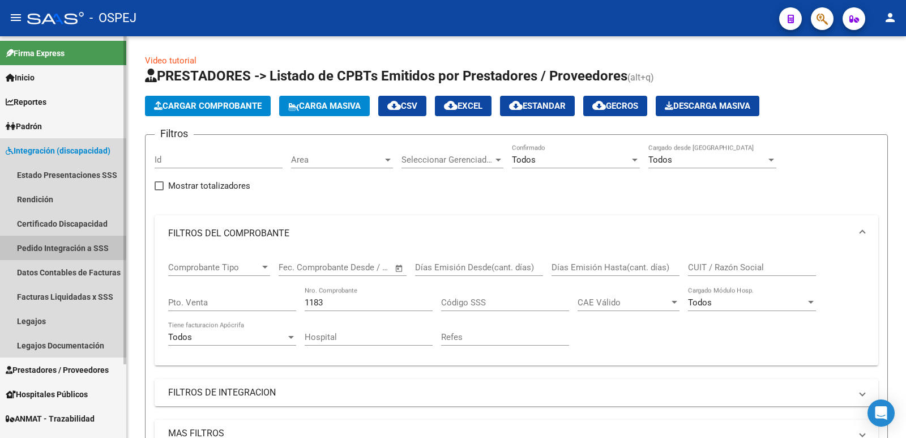
click at [41, 245] on link "Pedido Integración a SSS" at bounding box center [63, 247] width 126 height 24
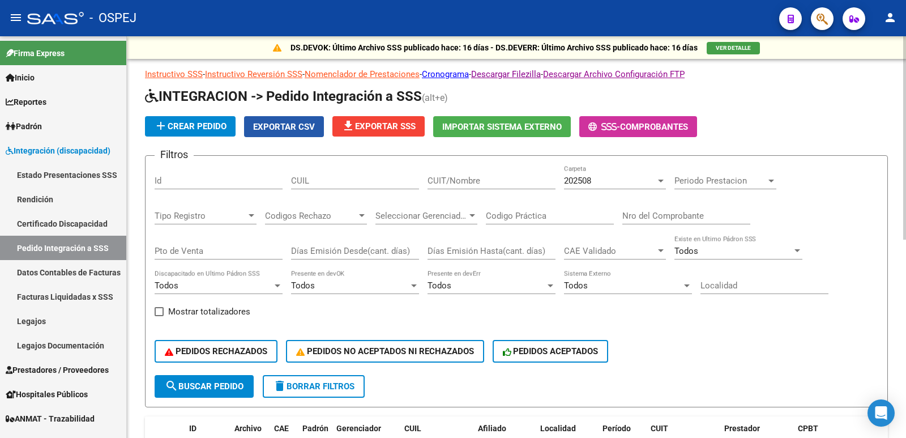
click at [257, 123] on span "Exportar CSV" at bounding box center [284, 127] width 62 height 10
